Goal: Use online tool/utility: Utilize a website feature to perform a specific function

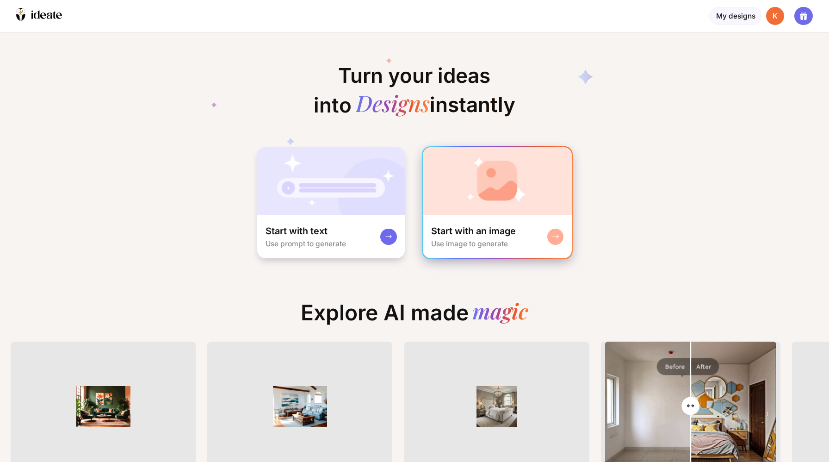
click at [452, 225] on div "Start with an image" at bounding box center [473, 231] width 85 height 12
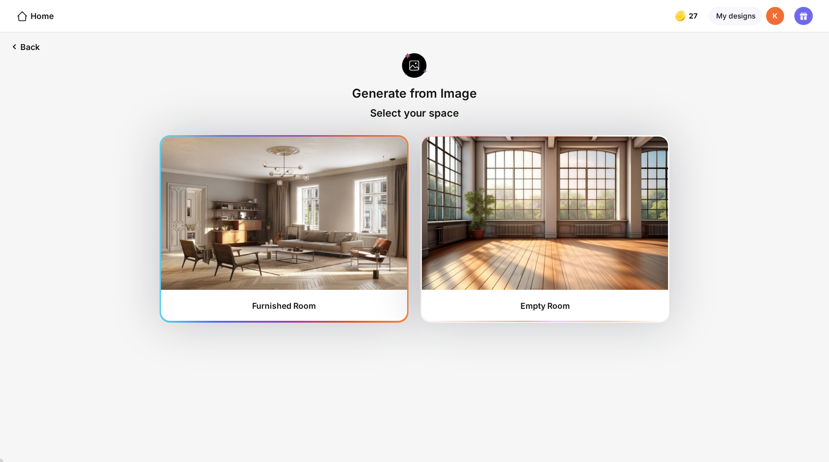
click at [333, 272] on div "Furnished Room" at bounding box center [284, 228] width 246 height 184
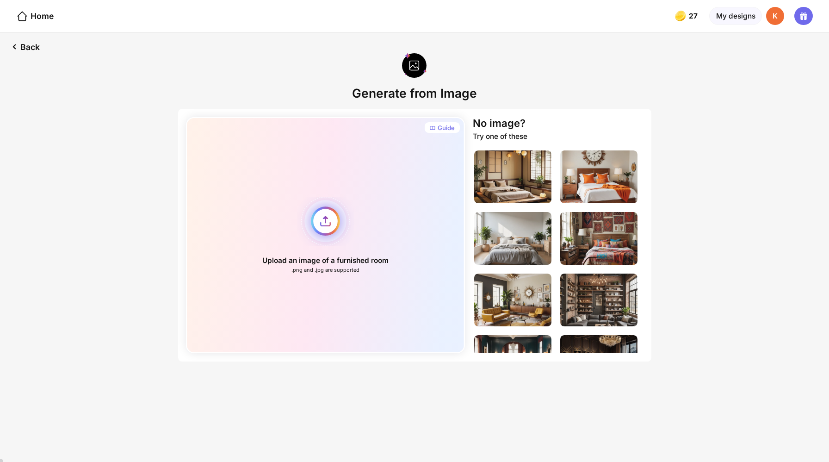
click at [332, 206] on div "Upload an image of a furnished room .png and .jpg are supported" at bounding box center [325, 235] width 279 height 236
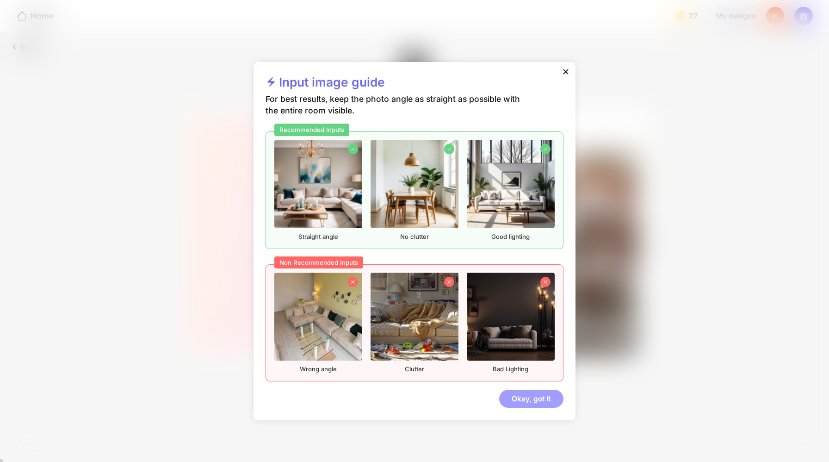
click at [516, 390] on div "Okay, got it" at bounding box center [531, 399] width 64 height 19
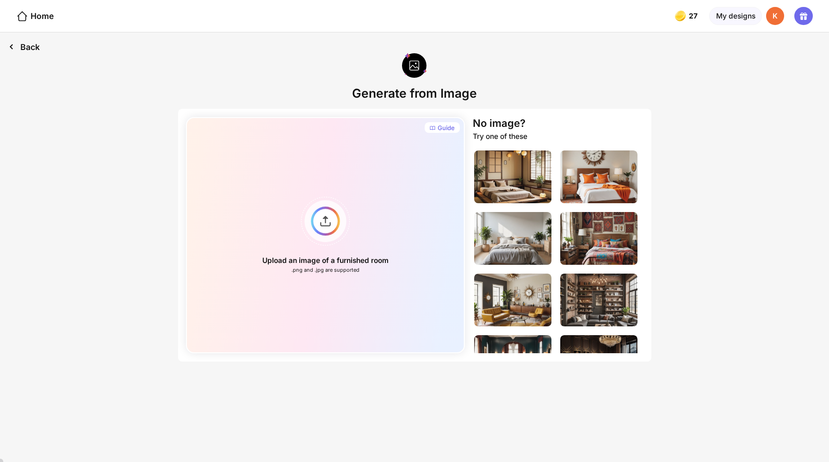
click at [20, 41] on div "Back" at bounding box center [24, 46] width 48 height 29
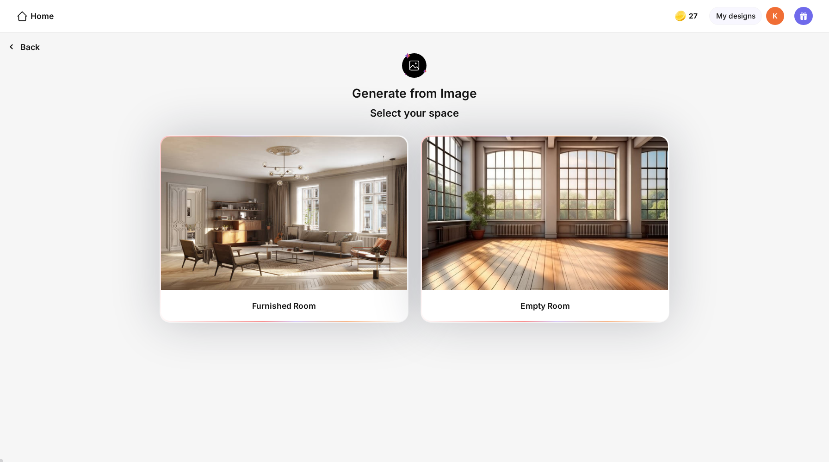
click at [18, 41] on div "Back" at bounding box center [24, 46] width 48 height 29
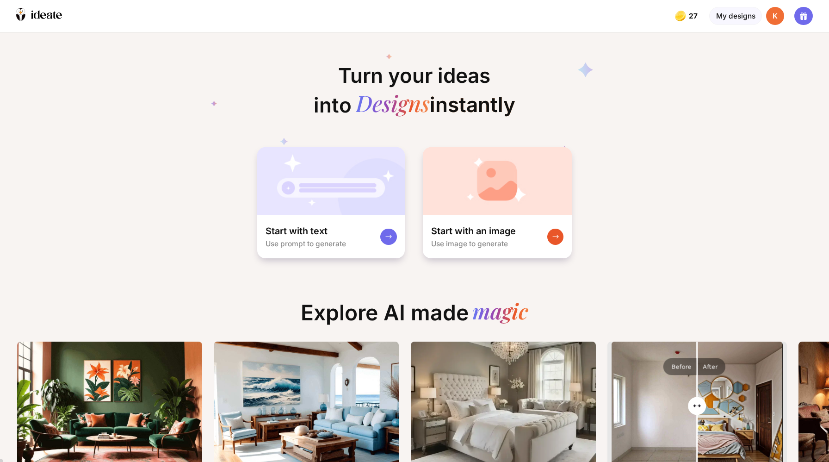
scroll to position [0, 29]
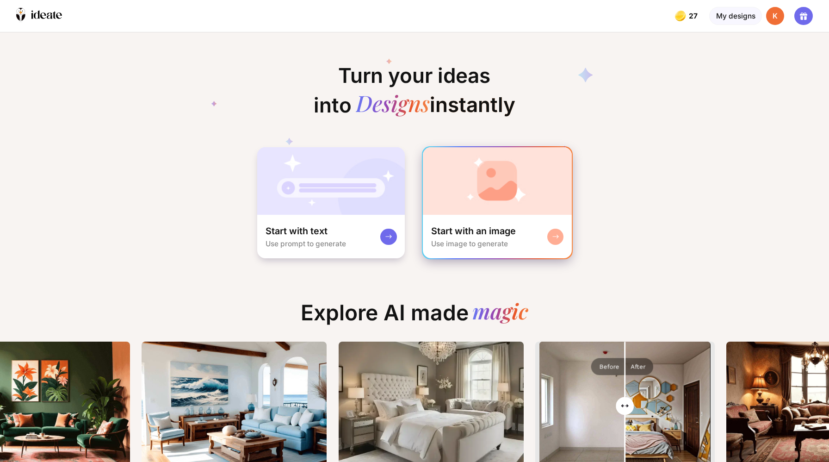
click at [461, 186] on img at bounding box center [497, 181] width 149 height 68
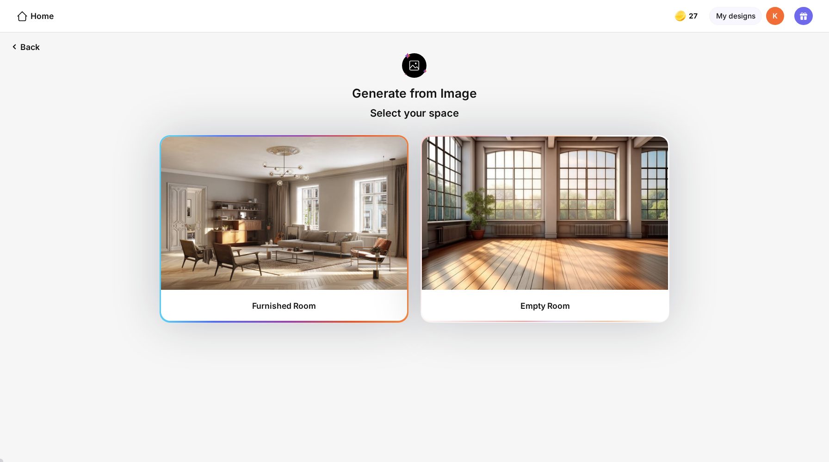
click at [324, 216] on img at bounding box center [284, 212] width 246 height 153
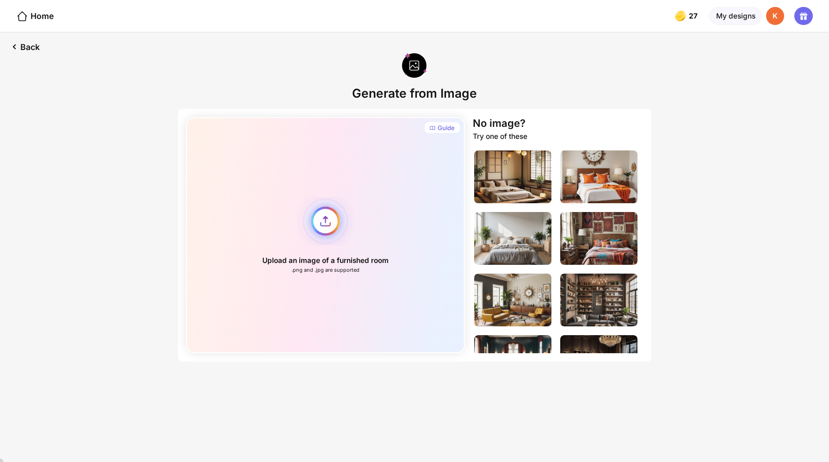
click at [334, 202] on div "Upload an image of a furnished room .png and .jpg are supported" at bounding box center [325, 235] width 279 height 236
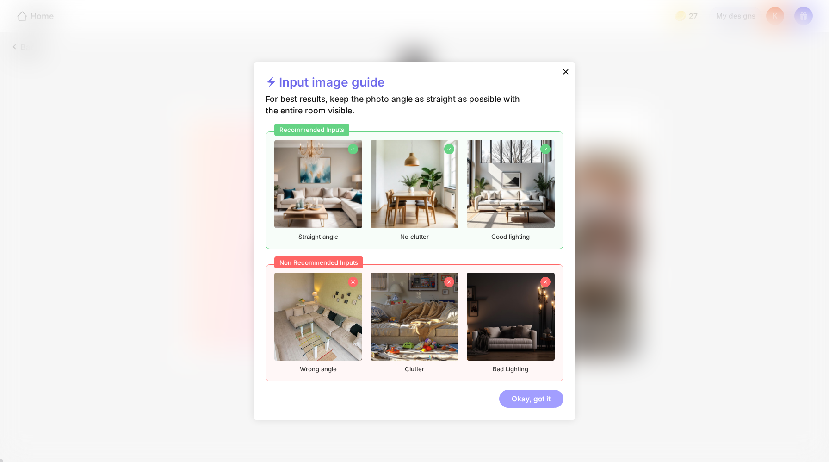
click at [506, 390] on div "Okay, got it" at bounding box center [531, 399] width 64 height 19
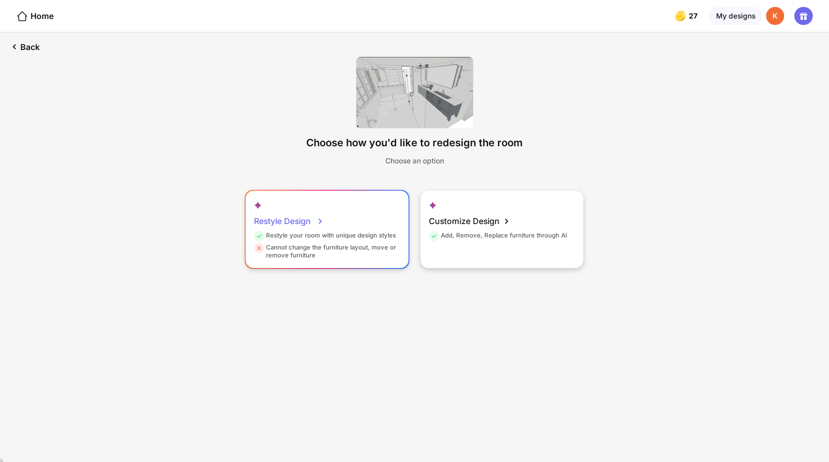
click at [303, 211] on div "Restyle Design" at bounding box center [289, 221] width 70 height 20
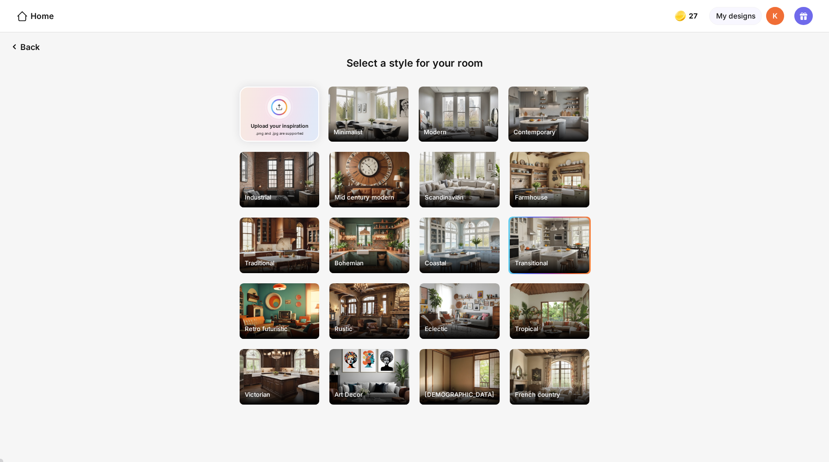
click at [529, 255] on div "Transitional" at bounding box center [550, 263] width 78 height 16
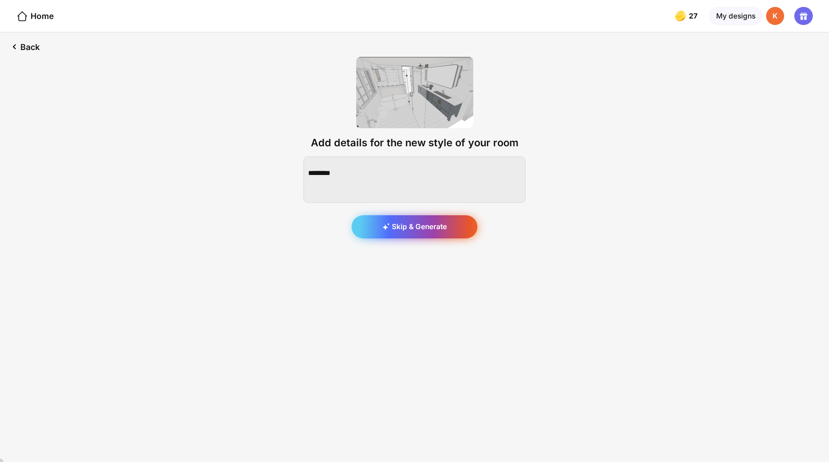
click at [408, 215] on div "Skip & Generate" at bounding box center [415, 226] width 126 height 23
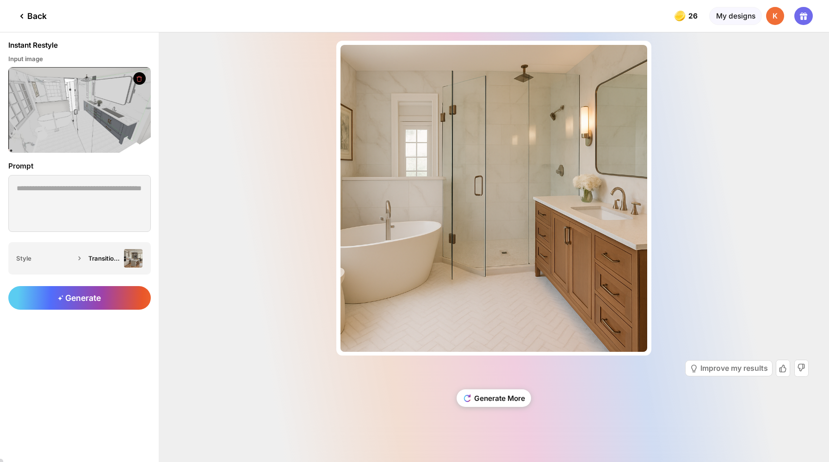
click at [29, 13] on div "Back" at bounding box center [31, 16] width 31 height 11
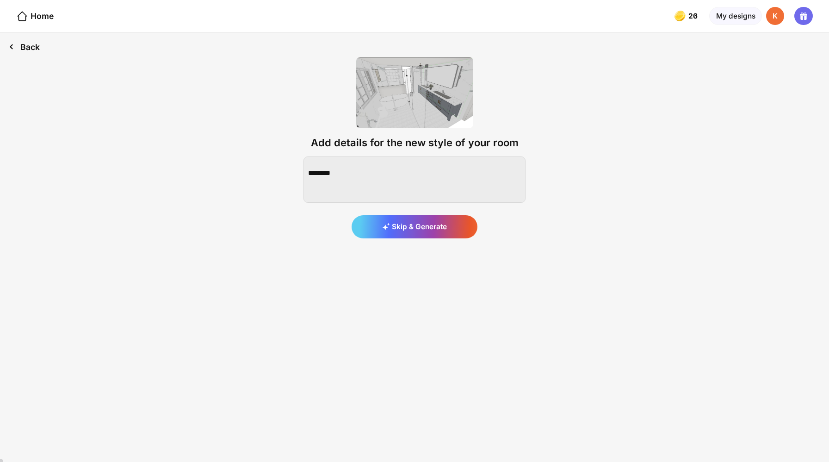
click at [19, 43] on div "Back" at bounding box center [24, 46] width 48 height 29
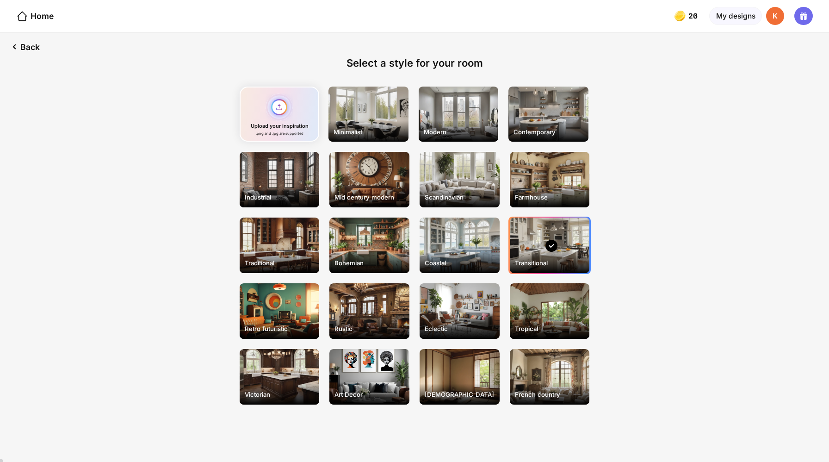
click at [293, 103] on div "Upload your inspiration .png and .jpg are supported" at bounding box center [280, 115] width 80 height 56
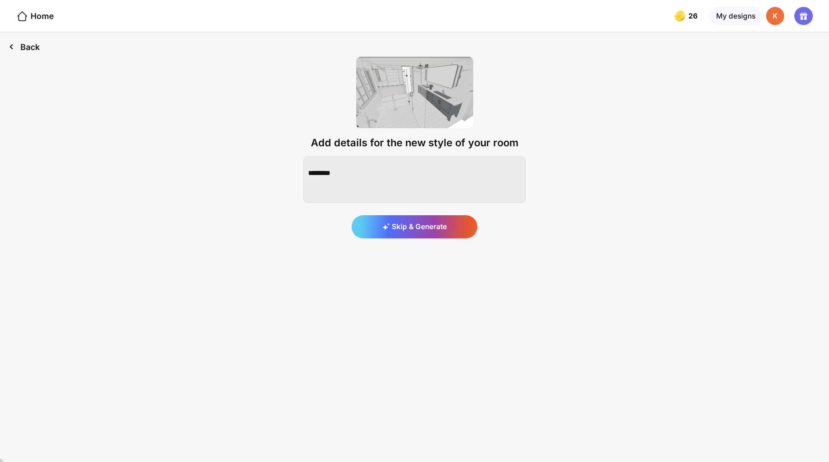
click at [23, 40] on div "Back" at bounding box center [24, 46] width 48 height 29
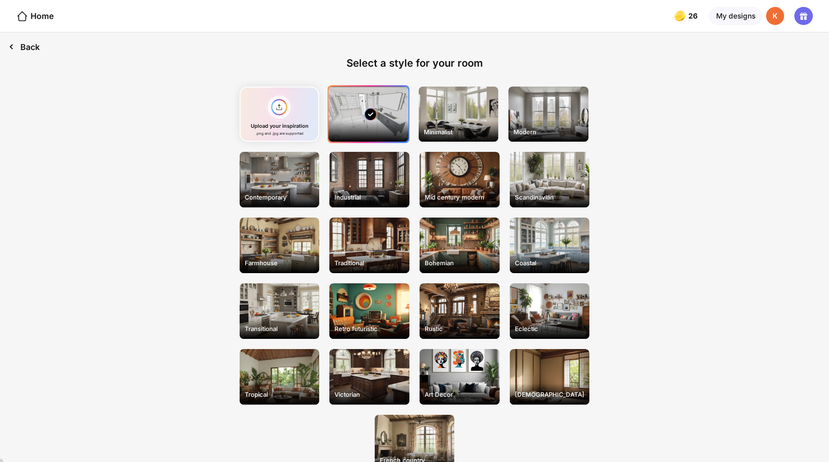
click at [23, 40] on div "Back" at bounding box center [24, 46] width 48 height 29
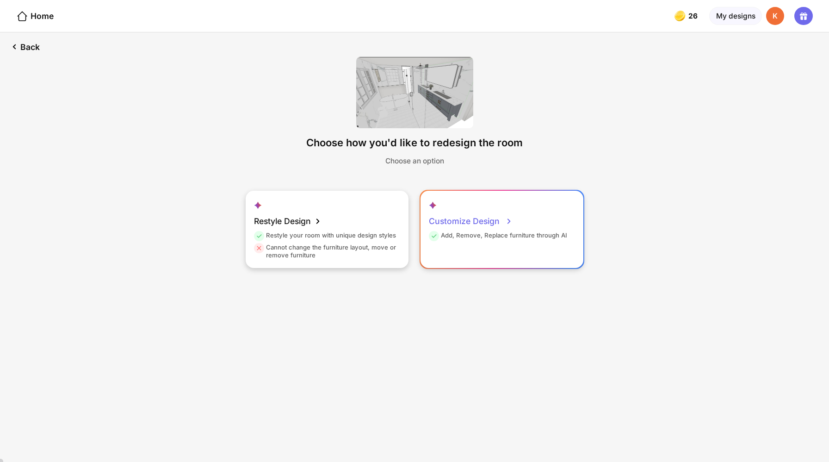
click at [458, 231] on div "Add, Remove, Replace furniture through AI" at bounding box center [498, 237] width 138 height 12
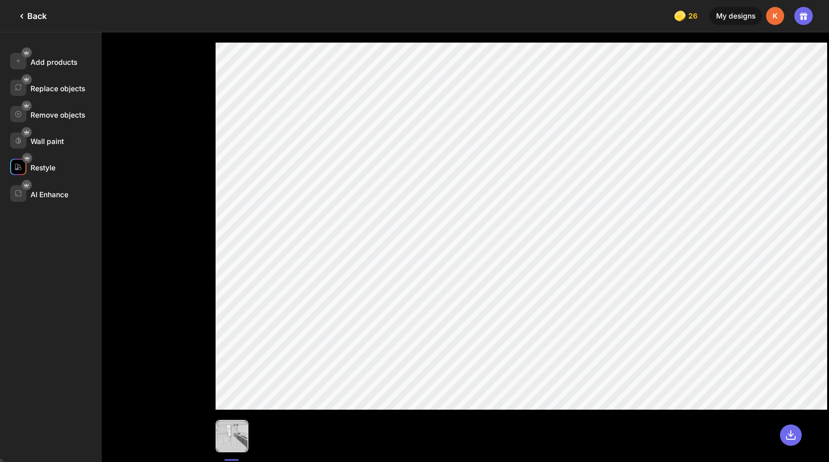
click at [33, 163] on div "Restyle" at bounding box center [43, 167] width 25 height 9
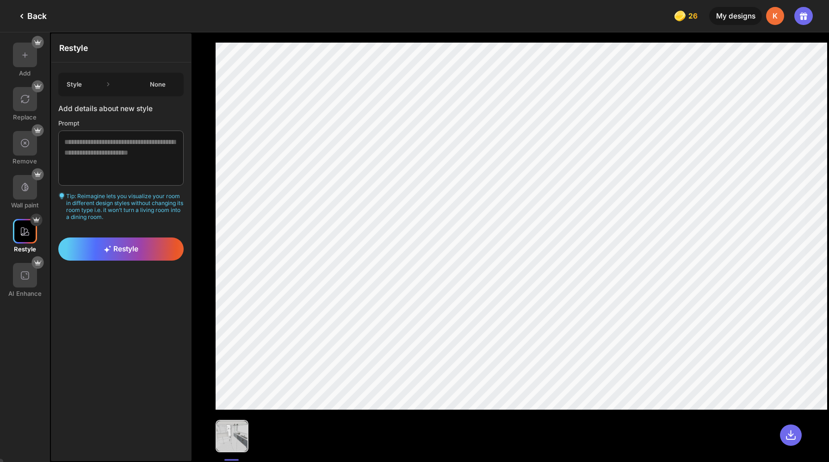
click at [139, 80] on div "None" at bounding box center [157, 83] width 37 height 7
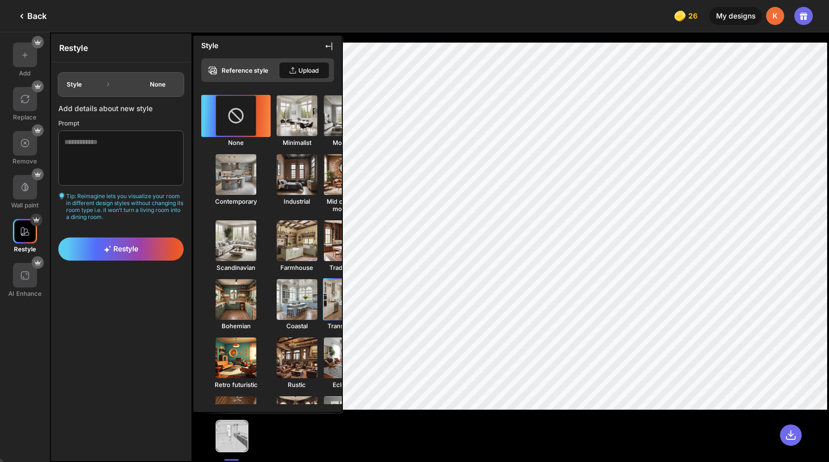
click at [322, 278] on img at bounding box center [344, 299] width 45 height 45
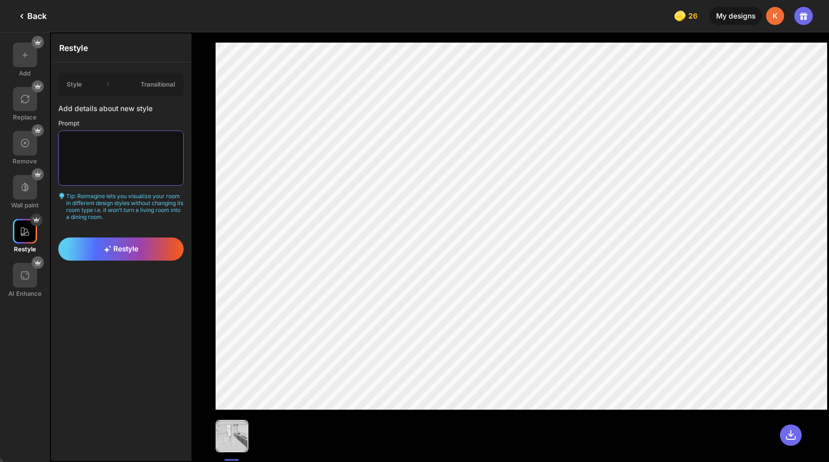
click at [105, 145] on textarea at bounding box center [120, 157] width 125 height 55
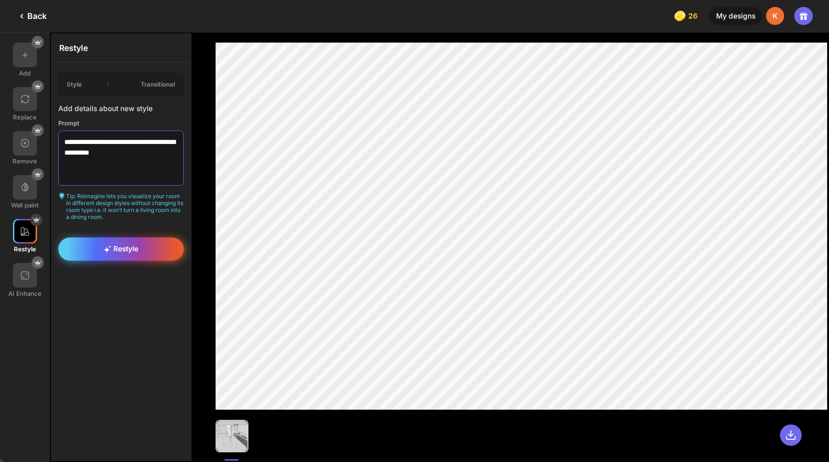
type textarea "**********"
click at [113, 244] on span "Restyle" at bounding box center [121, 248] width 35 height 9
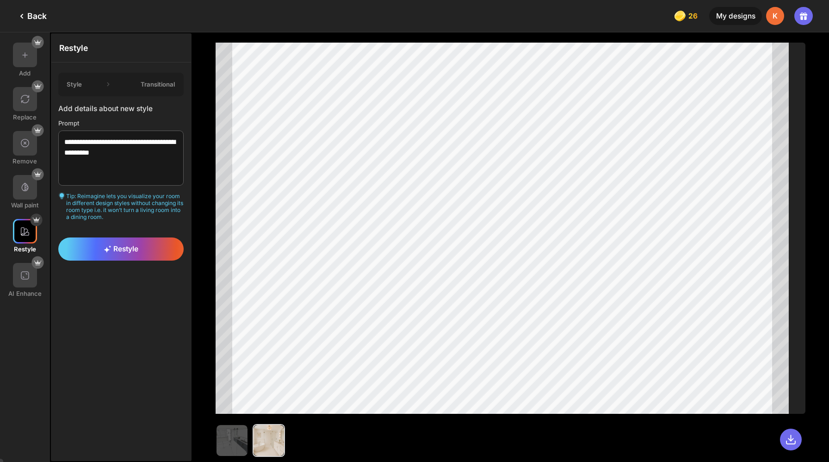
click at [27, 14] on div "Back" at bounding box center [31, 16] width 31 height 11
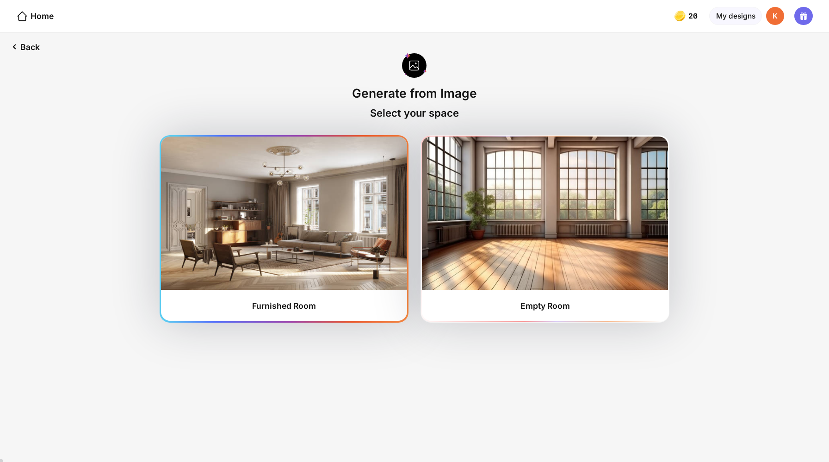
click at [286, 301] on div "Furnished Room" at bounding box center [284, 306] width 64 height 10
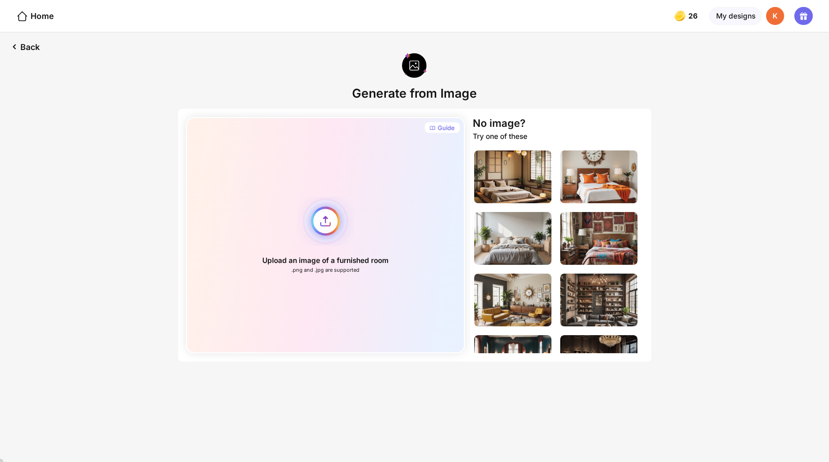
click at [332, 206] on div "Upload an image of a furnished room .png and .jpg are supported" at bounding box center [325, 235] width 279 height 236
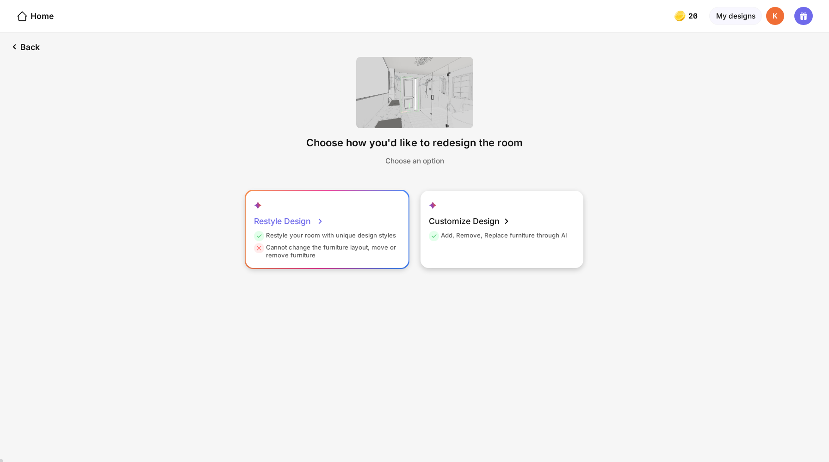
click at [317, 231] on div "Restyle your room with unique design styles" at bounding box center [325, 237] width 142 height 12
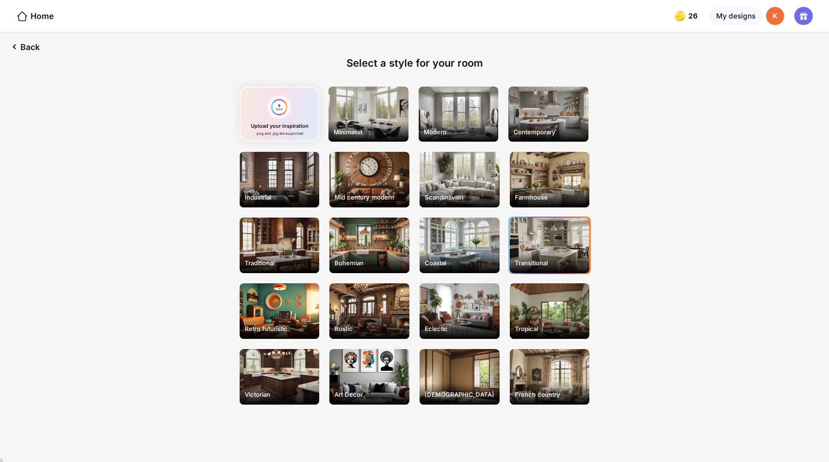
click at [547, 217] on div "Transitional" at bounding box center [550, 245] width 80 height 56
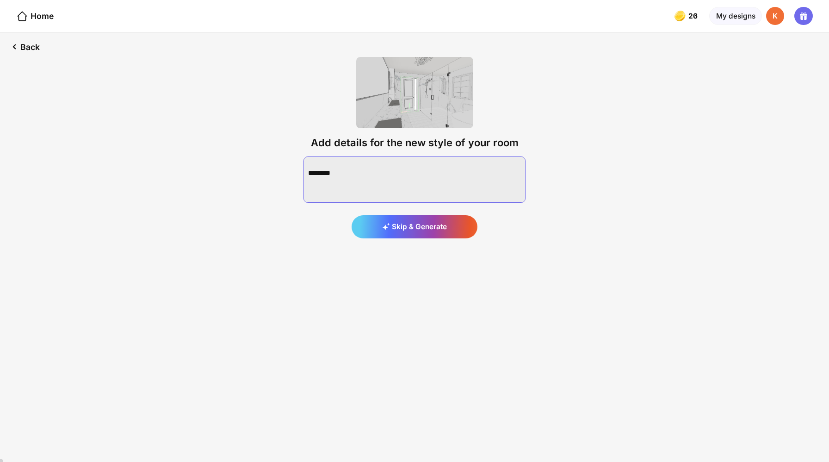
click at [336, 159] on textarea at bounding box center [414, 179] width 222 height 46
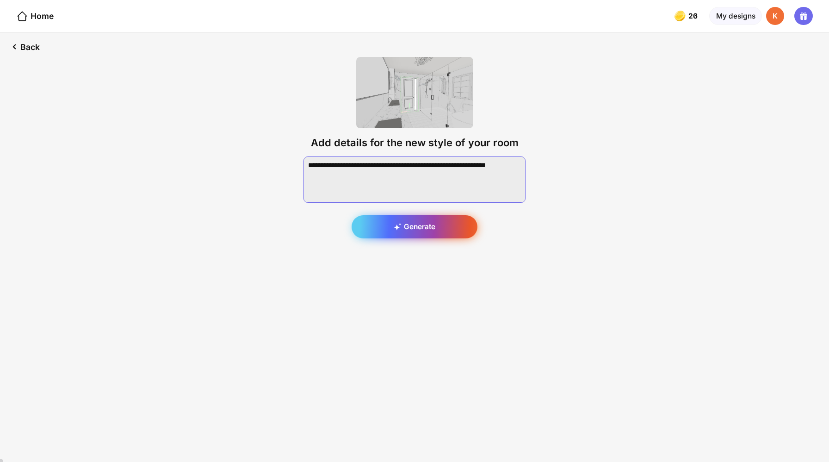
type textarea "**********"
click at [401, 223] on icon at bounding box center [398, 227] width 8 height 8
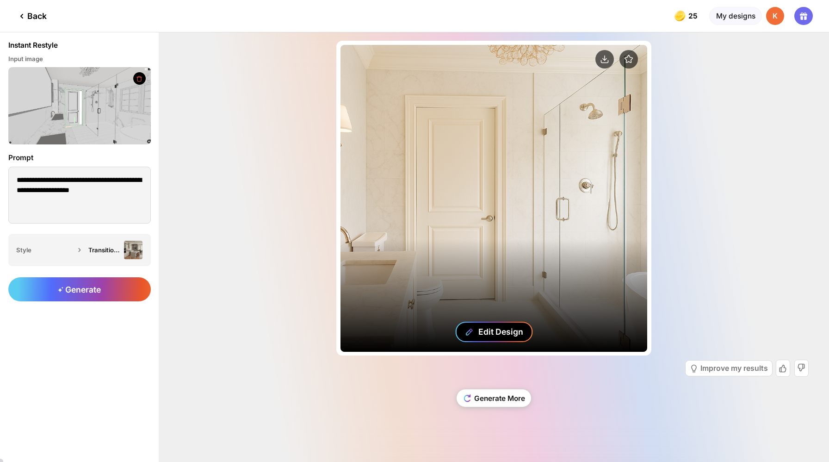
click at [482, 334] on div "Edit Design" at bounding box center [493, 332] width 77 height 20
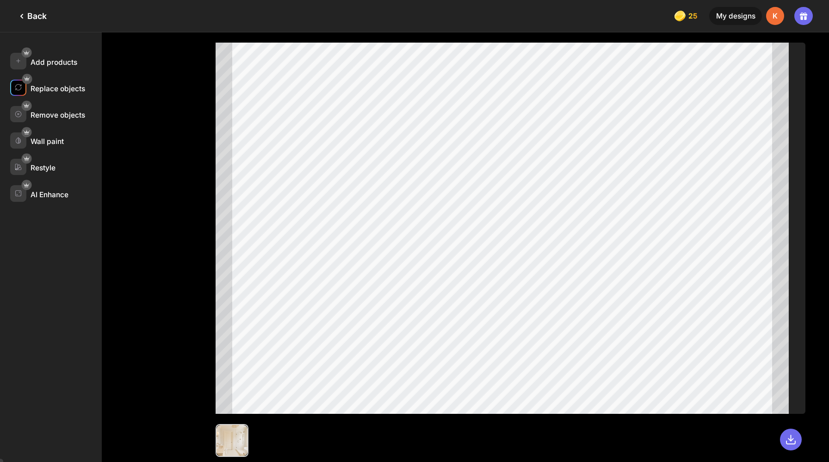
click at [52, 84] on div "Replace objects" at bounding box center [58, 88] width 55 height 9
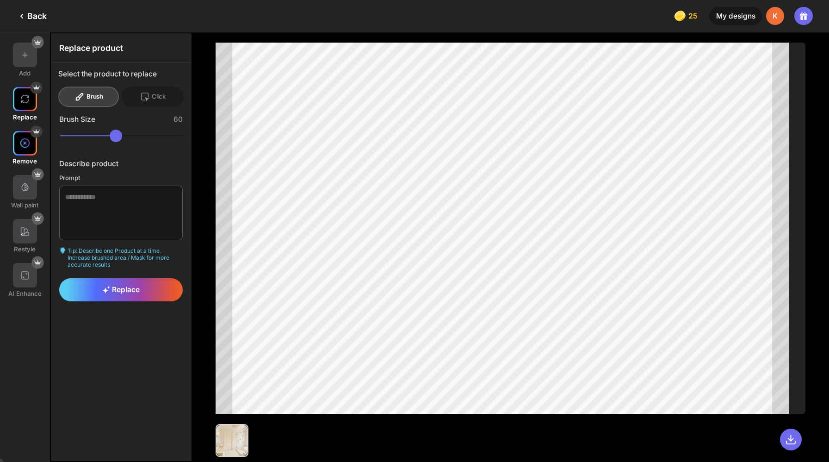
click at [23, 138] on img at bounding box center [25, 143] width 10 height 10
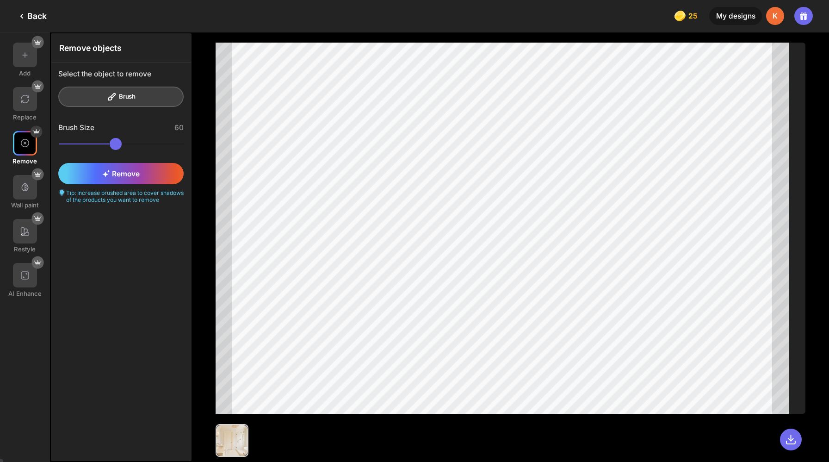
click at [113, 89] on div "Select the object to remove Brush" at bounding box center [121, 87] width 140 height 51
click at [116, 169] on span "Remove" at bounding box center [120, 173] width 37 height 9
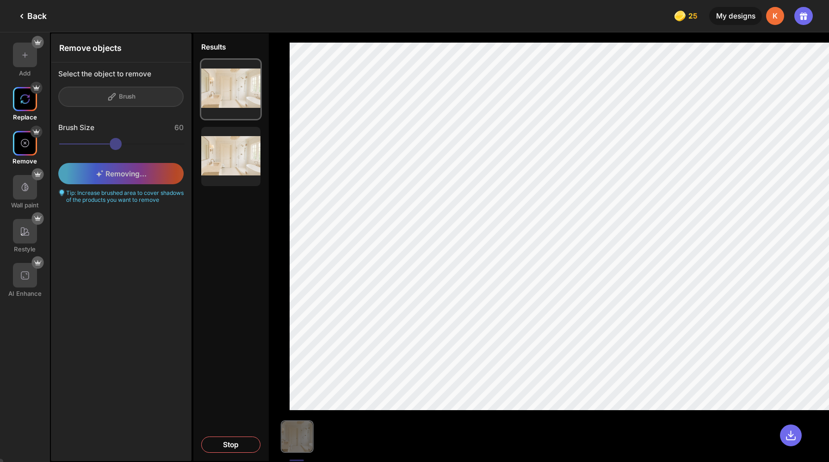
click at [23, 94] on img at bounding box center [25, 99] width 10 height 10
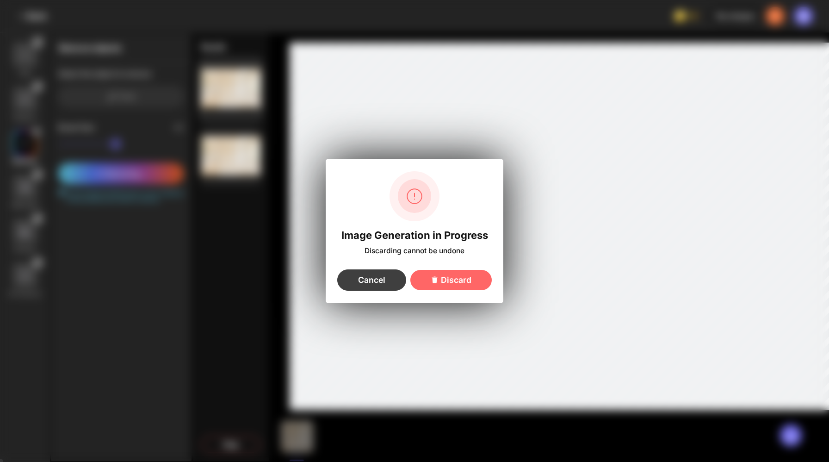
click at [369, 277] on div "Cancel" at bounding box center [371, 279] width 69 height 21
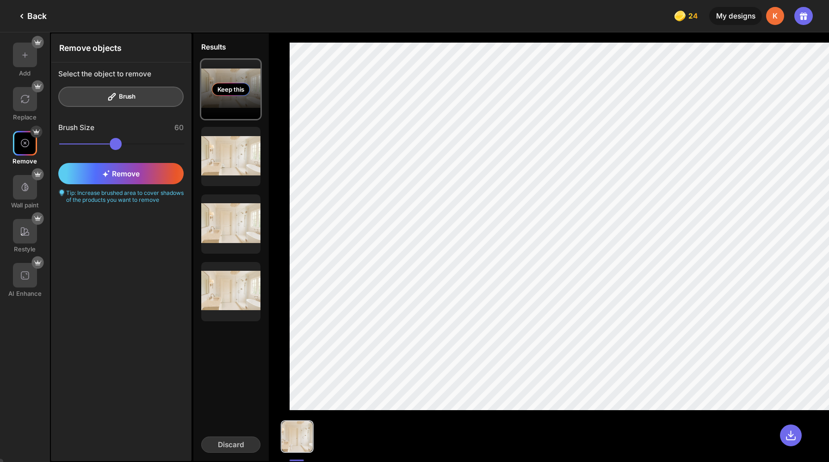
click at [212, 83] on div "Keep this" at bounding box center [231, 89] width 38 height 13
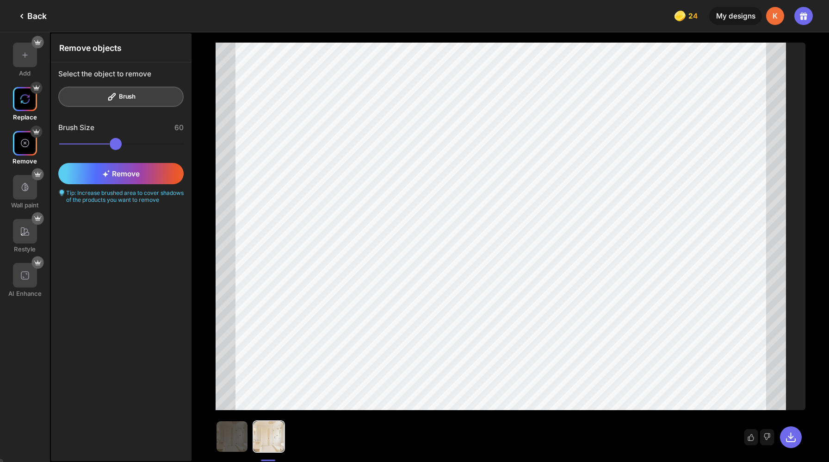
click at [22, 94] on img at bounding box center [25, 99] width 10 height 10
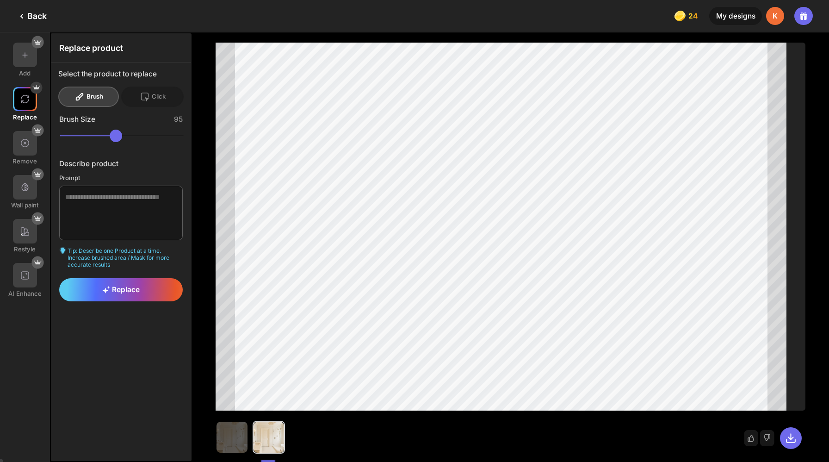
drag, startPoint x: 118, startPoint y: 123, endPoint x: 156, endPoint y: 117, distance: 37.9
type input "**"
click at [156, 130] on input "range" at bounding box center [122, 136] width 124 height 12
click at [77, 186] on textarea at bounding box center [121, 213] width 124 height 55
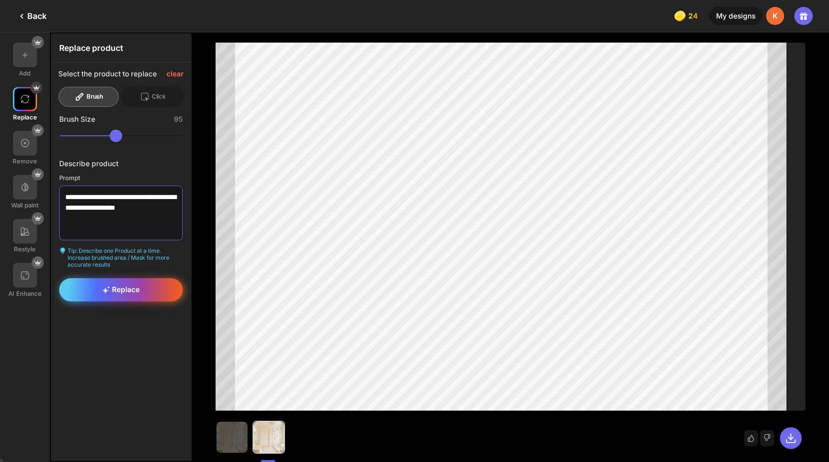
type textarea "**********"
click at [119, 285] on span "Replace" at bounding box center [120, 289] width 37 height 9
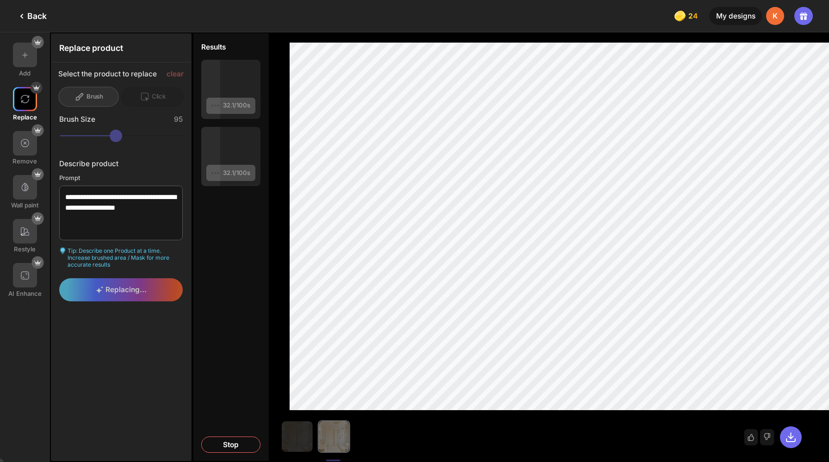
click at [0, 0] on div "**********" at bounding box center [414, 231] width 829 height 462
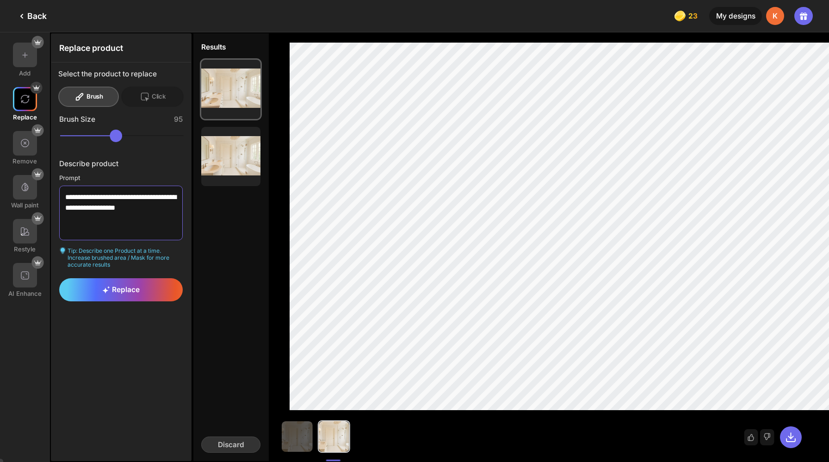
drag, startPoint x: 155, startPoint y: 189, endPoint x: 74, endPoint y: 164, distance: 84.4
click at [74, 174] on div "**********" at bounding box center [121, 221] width 124 height 94
type textarea "**********"
click at [86, 90] on div "Brush" at bounding box center [88, 97] width 61 height 20
click at [87, 87] on div "Brush" at bounding box center [88, 97] width 61 height 20
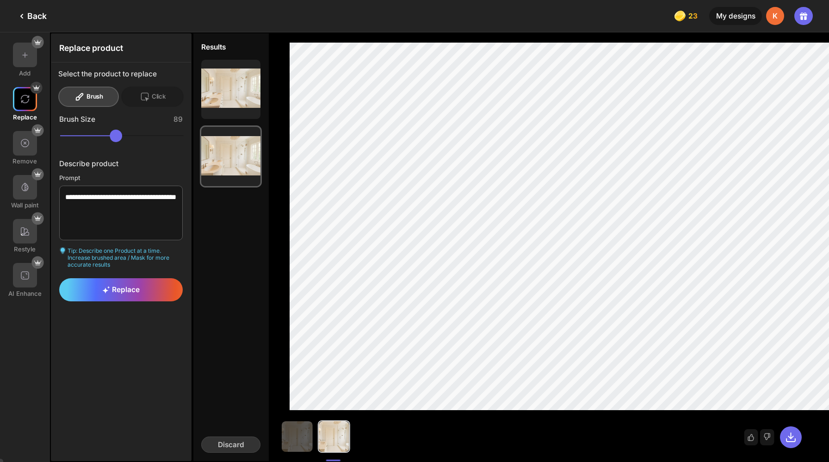
drag, startPoint x: 157, startPoint y: 124, endPoint x: 149, endPoint y: 123, distance: 8.4
type input "**"
click at [149, 130] on input "range" at bounding box center [122, 136] width 124 height 12
click at [84, 90] on div "Brush" at bounding box center [88, 97] width 61 height 20
click at [132, 186] on textarea "**********" at bounding box center [121, 213] width 124 height 55
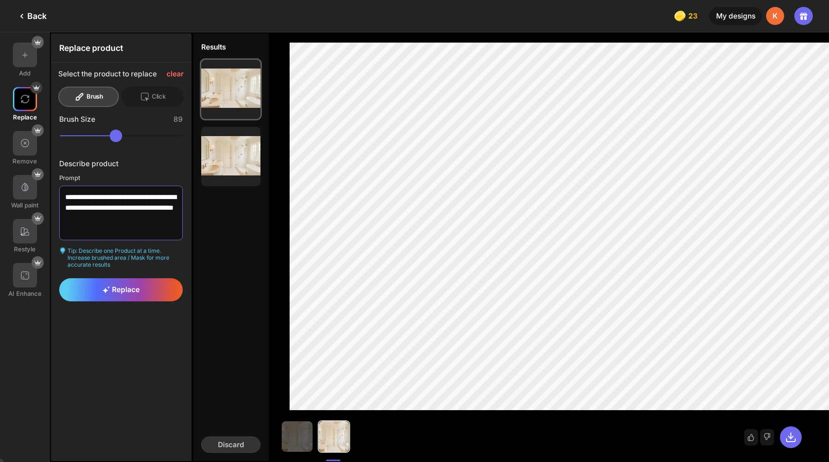
click at [142, 191] on textarea "**********" at bounding box center [121, 213] width 124 height 55
click at [133, 201] on textarea "**********" at bounding box center [121, 213] width 124 height 55
click at [145, 186] on textarea "**********" at bounding box center [121, 213] width 124 height 55
click at [116, 285] on span "Replace" at bounding box center [120, 289] width 37 height 9
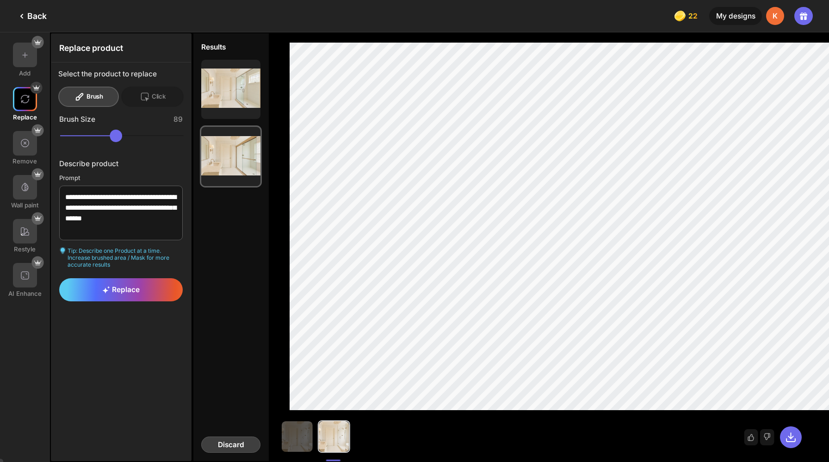
click at [212, 443] on div "Discard" at bounding box center [230, 444] width 59 height 16
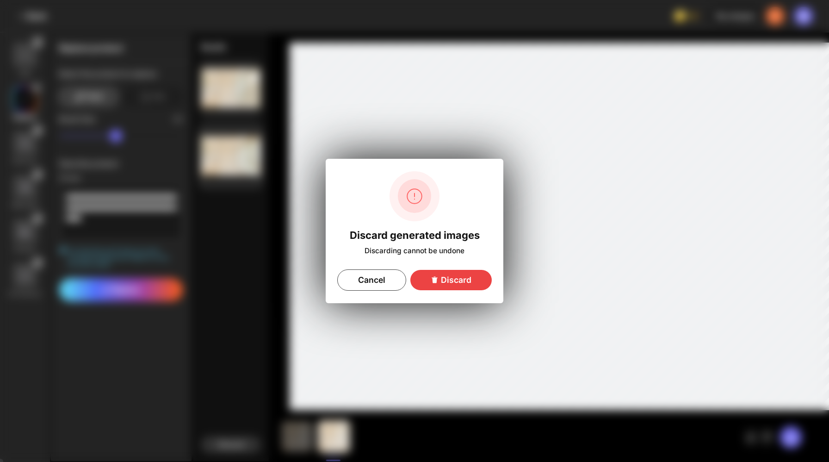
click at [444, 270] on div "Discard" at bounding box center [450, 280] width 81 height 20
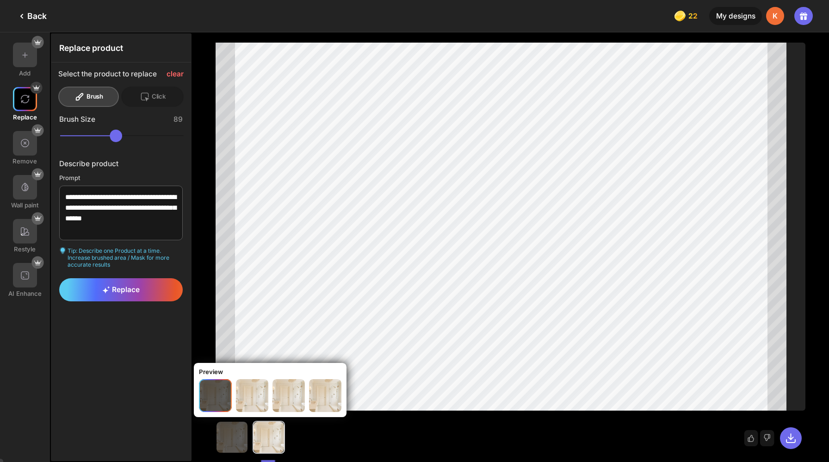
click at [254, 430] on div at bounding box center [269, 436] width 31 height 31
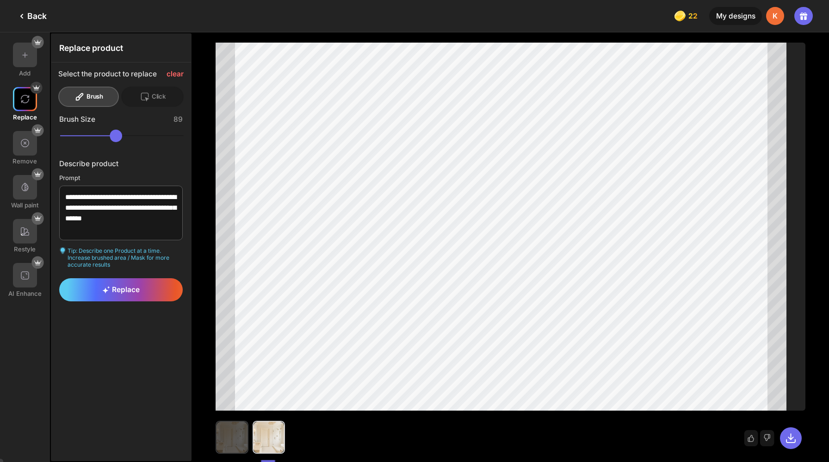
click at [217, 430] on img at bounding box center [232, 436] width 31 height 31
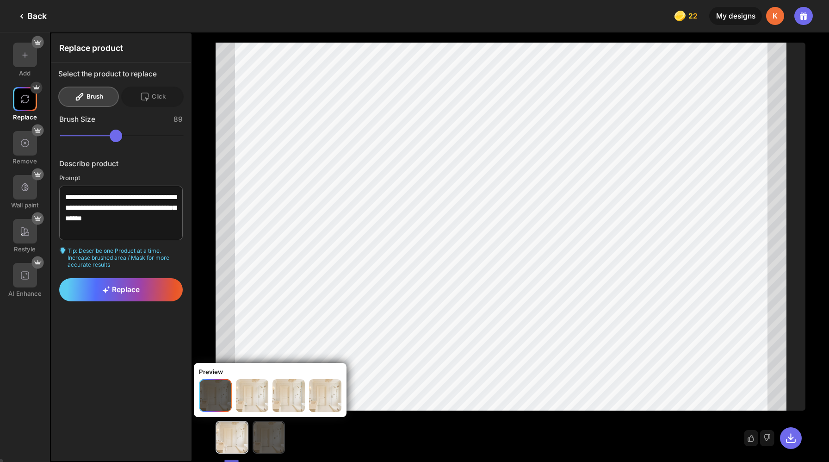
click at [254, 427] on img at bounding box center [269, 436] width 31 height 31
click at [309, 393] on img at bounding box center [325, 395] width 32 height 32
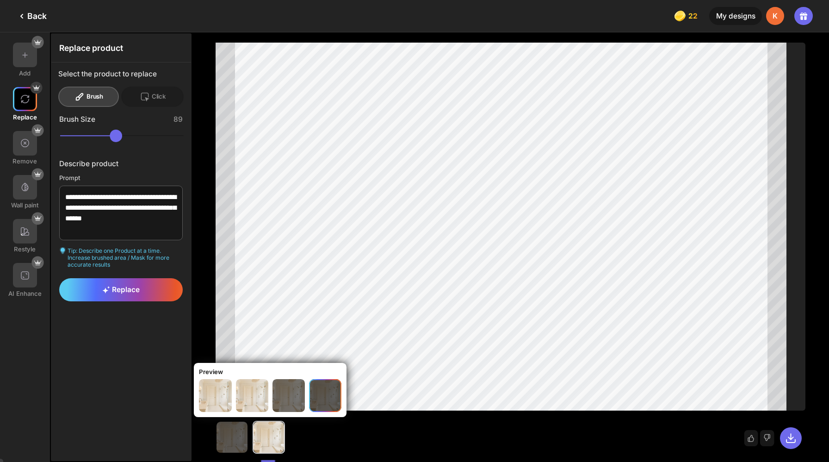
click at [272, 390] on img at bounding box center [288, 395] width 32 height 32
click at [236, 389] on img at bounding box center [252, 395] width 32 height 32
click at [309, 393] on img at bounding box center [325, 395] width 32 height 32
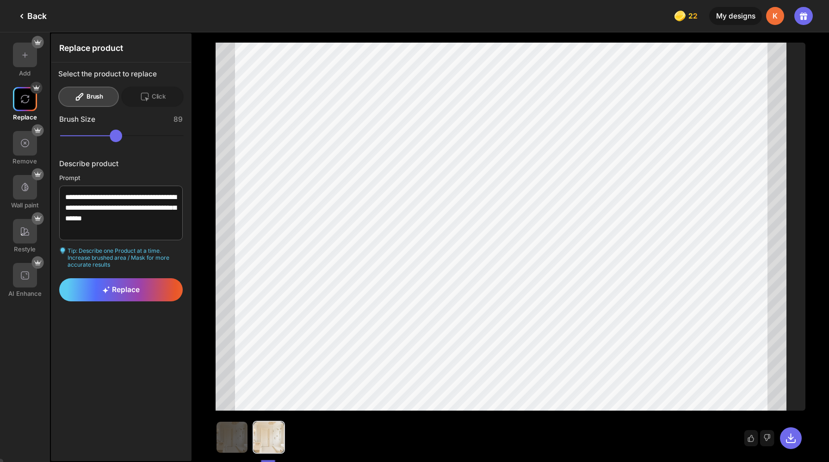
type textarea "**********"
click at [31, 12] on div "Back" at bounding box center [31, 16] width 31 height 11
